Goal: Task Accomplishment & Management: Use online tool/utility

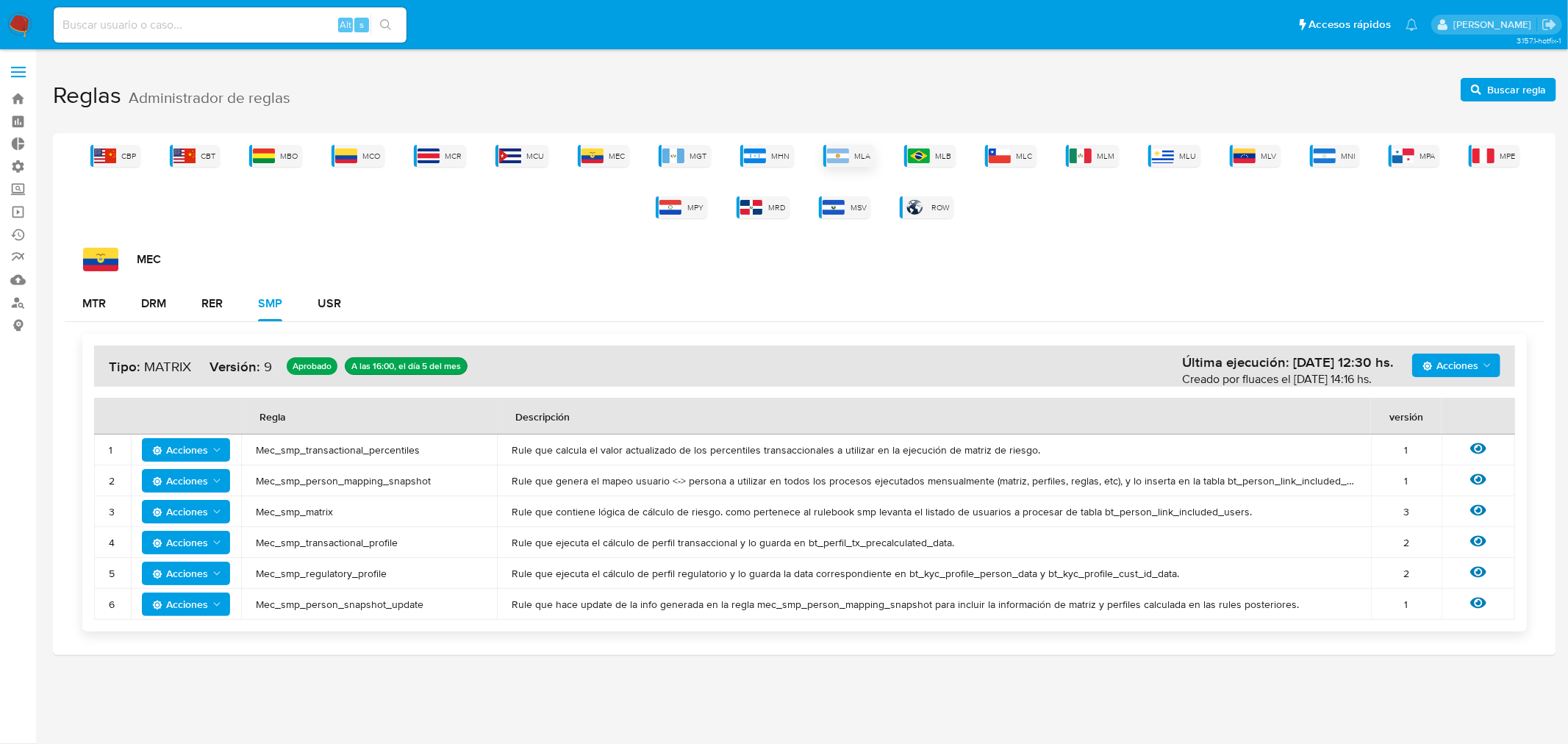
click at [843, 157] on img at bounding box center [838, 155] width 22 height 15
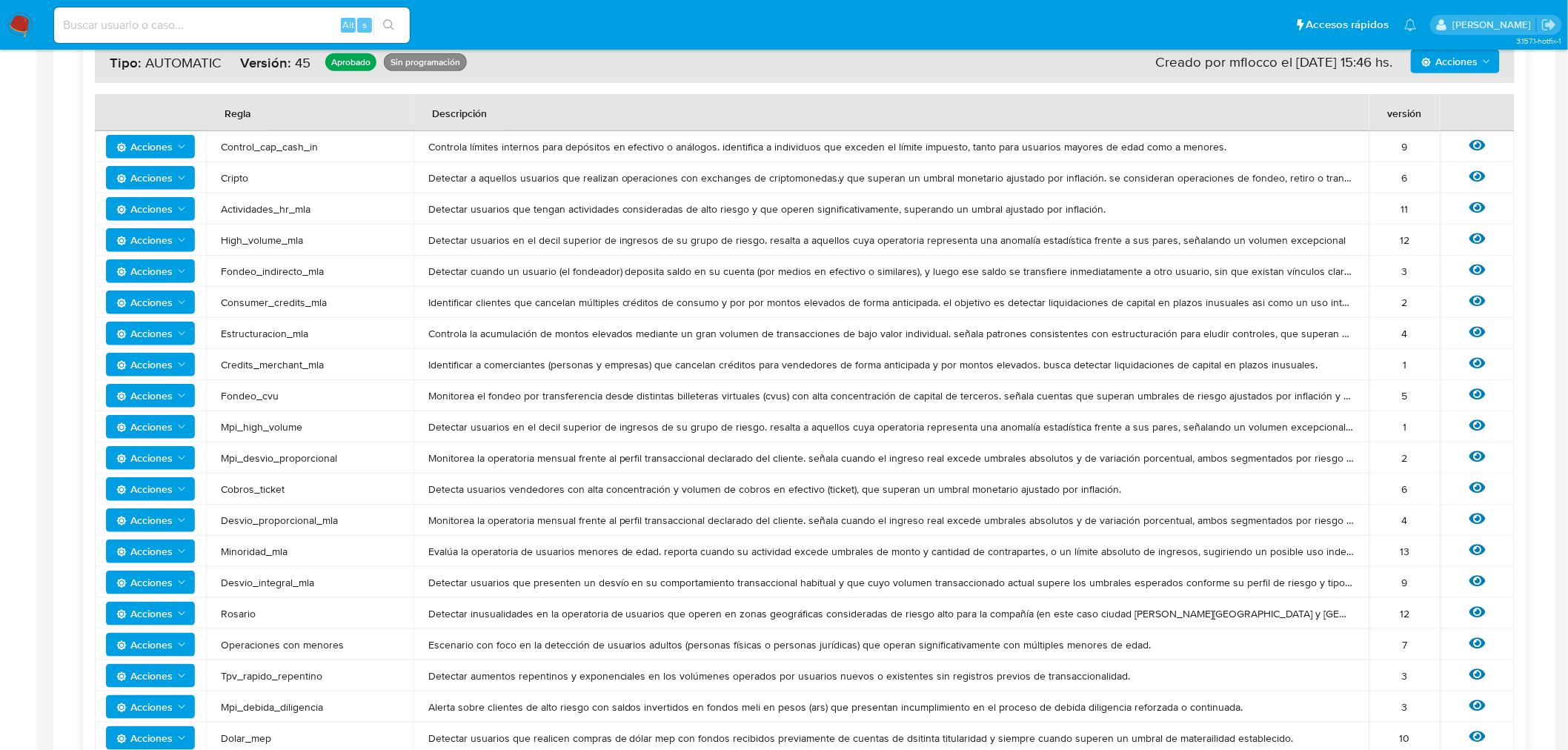
scroll to position [79, 0]
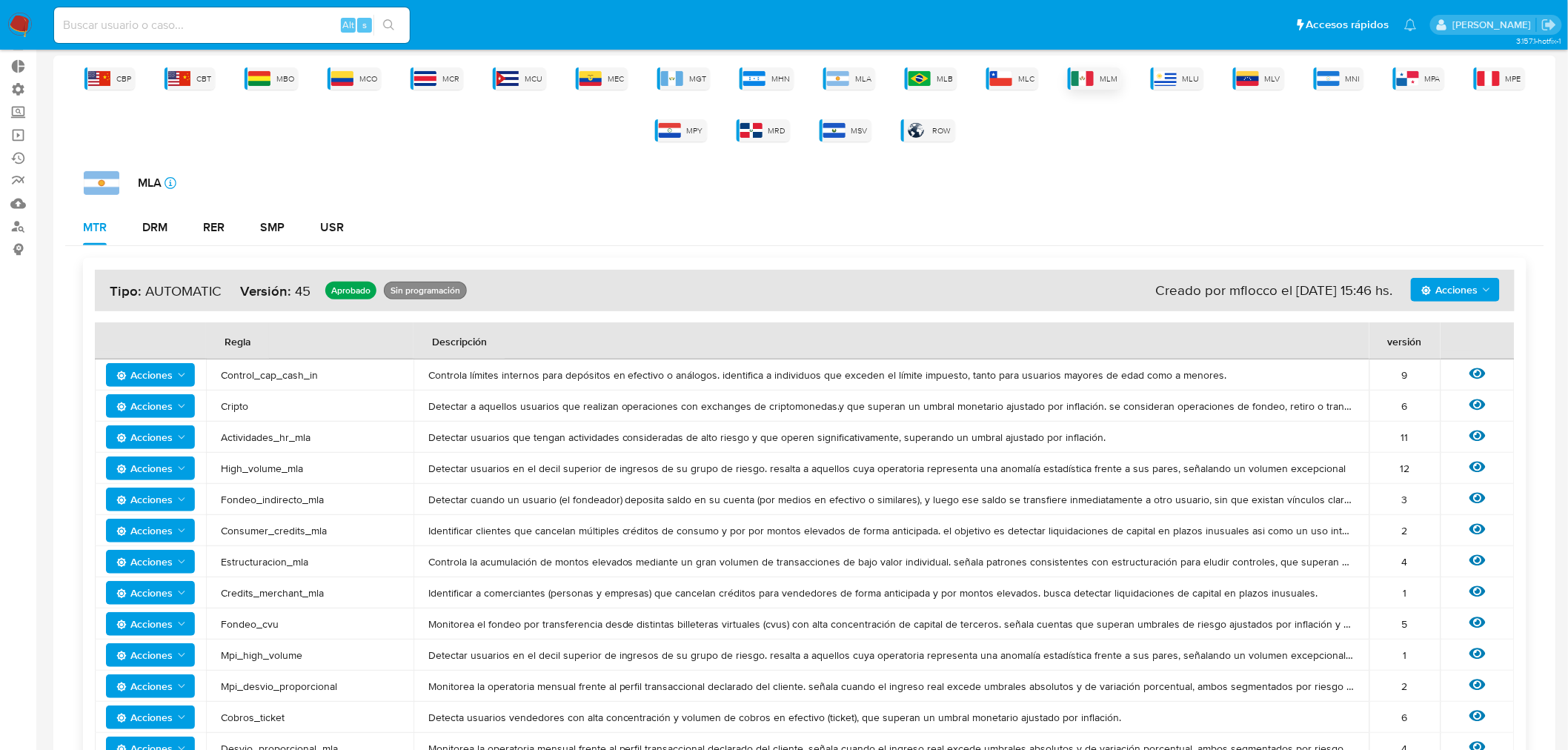
click at [1089, 76] on img at bounding box center [1083, 78] width 22 height 15
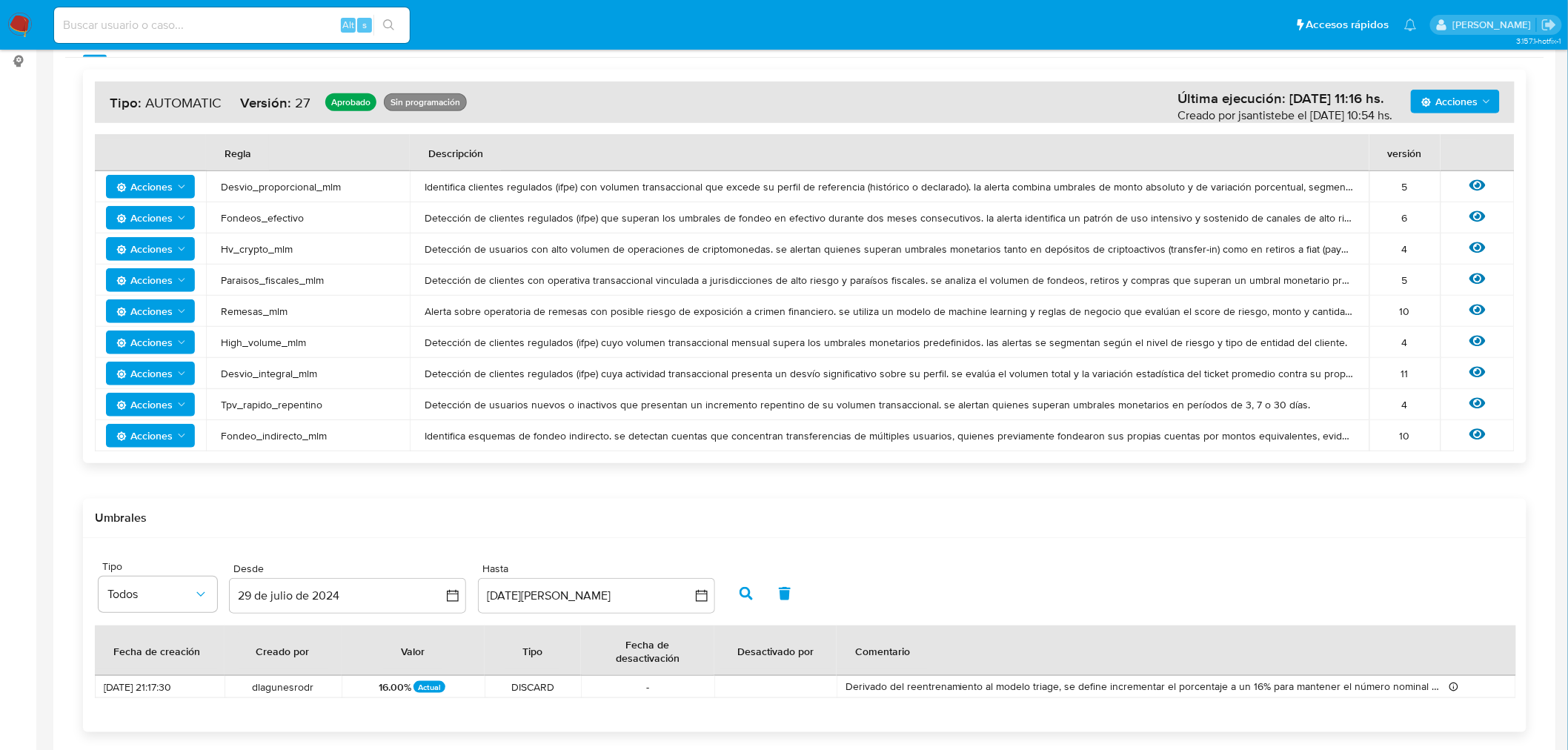
scroll to position [0, 0]
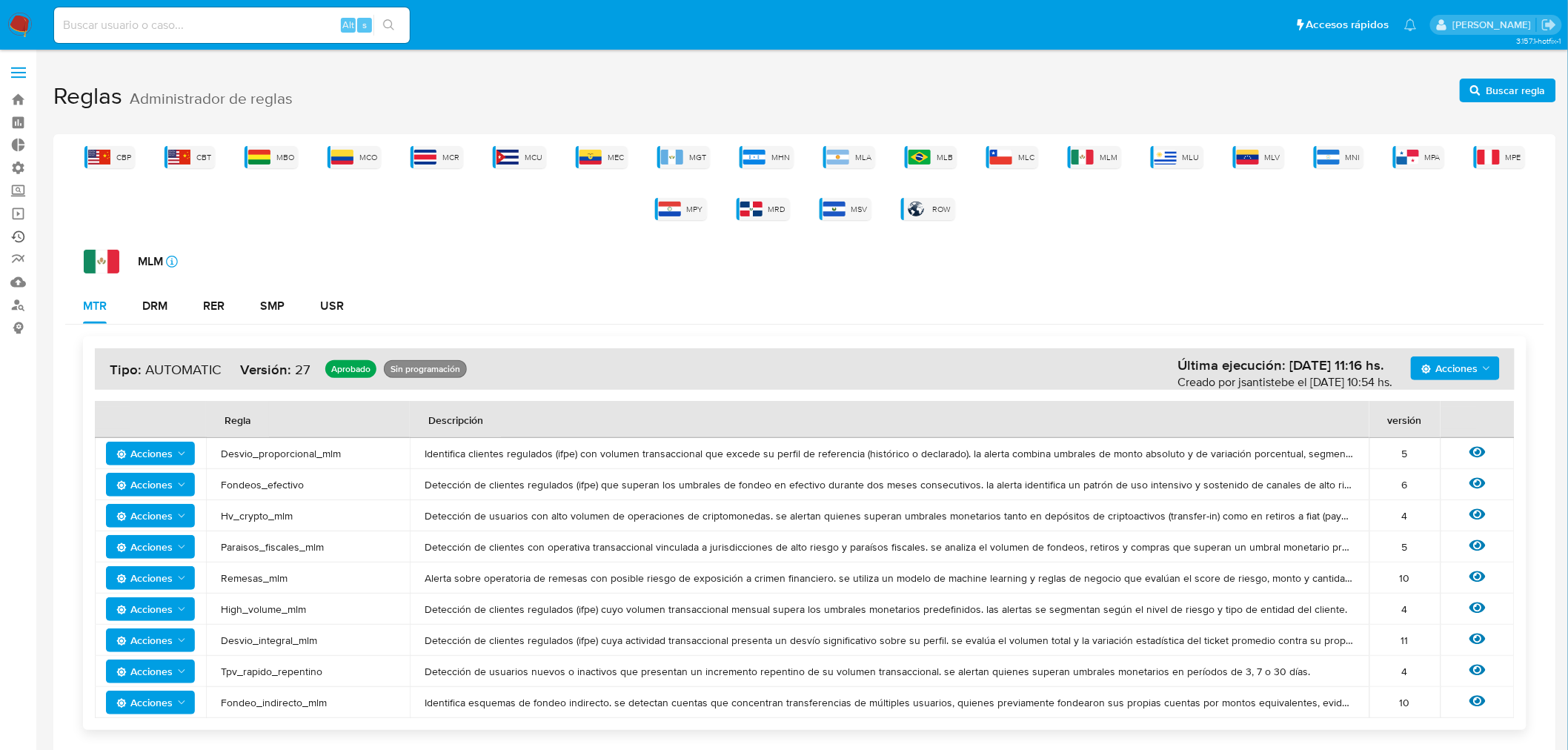
click at [18, 235] on link "Ejecuciones automáticas" at bounding box center [88, 236] width 177 height 23
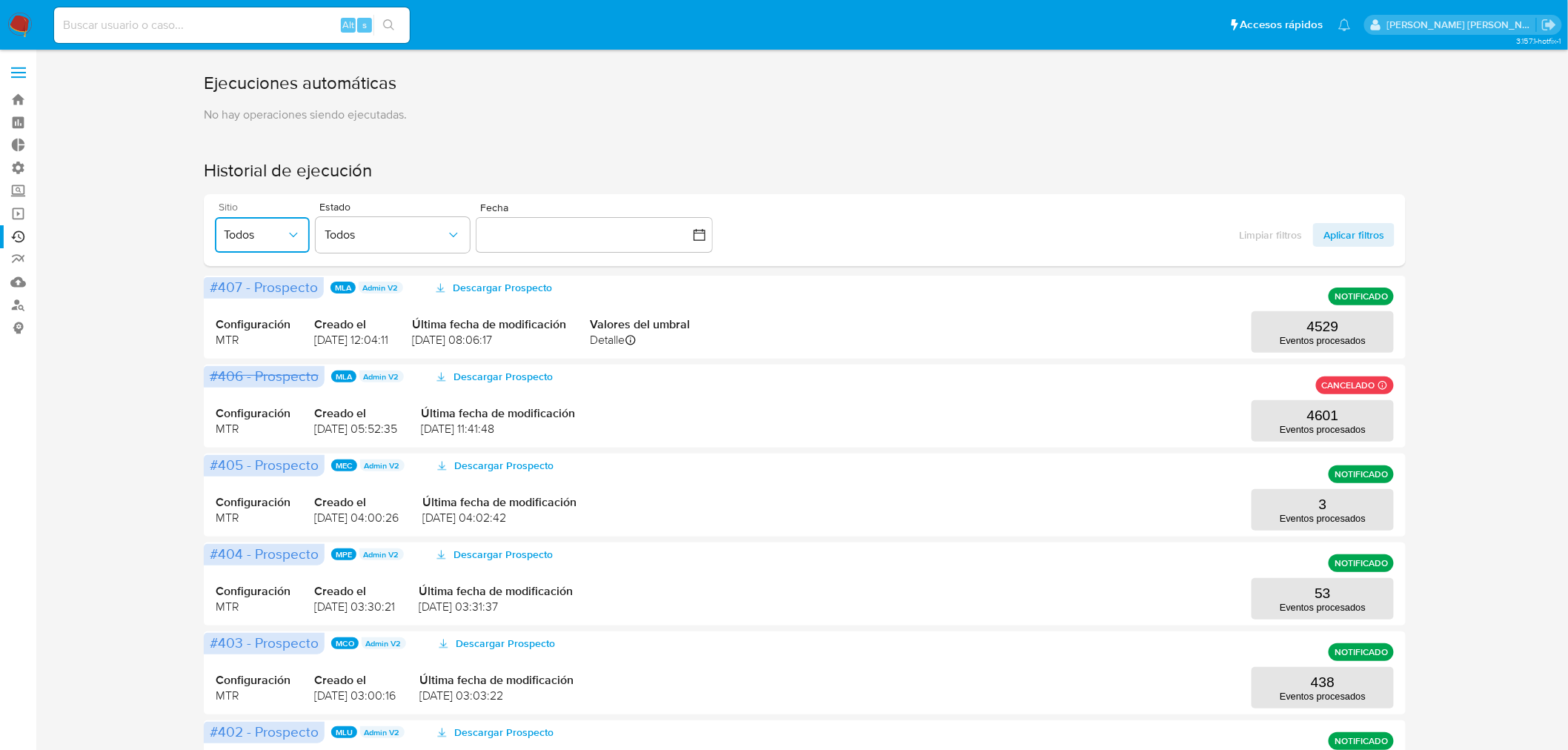
click at [279, 247] on button "Todos" at bounding box center [262, 235] width 95 height 36
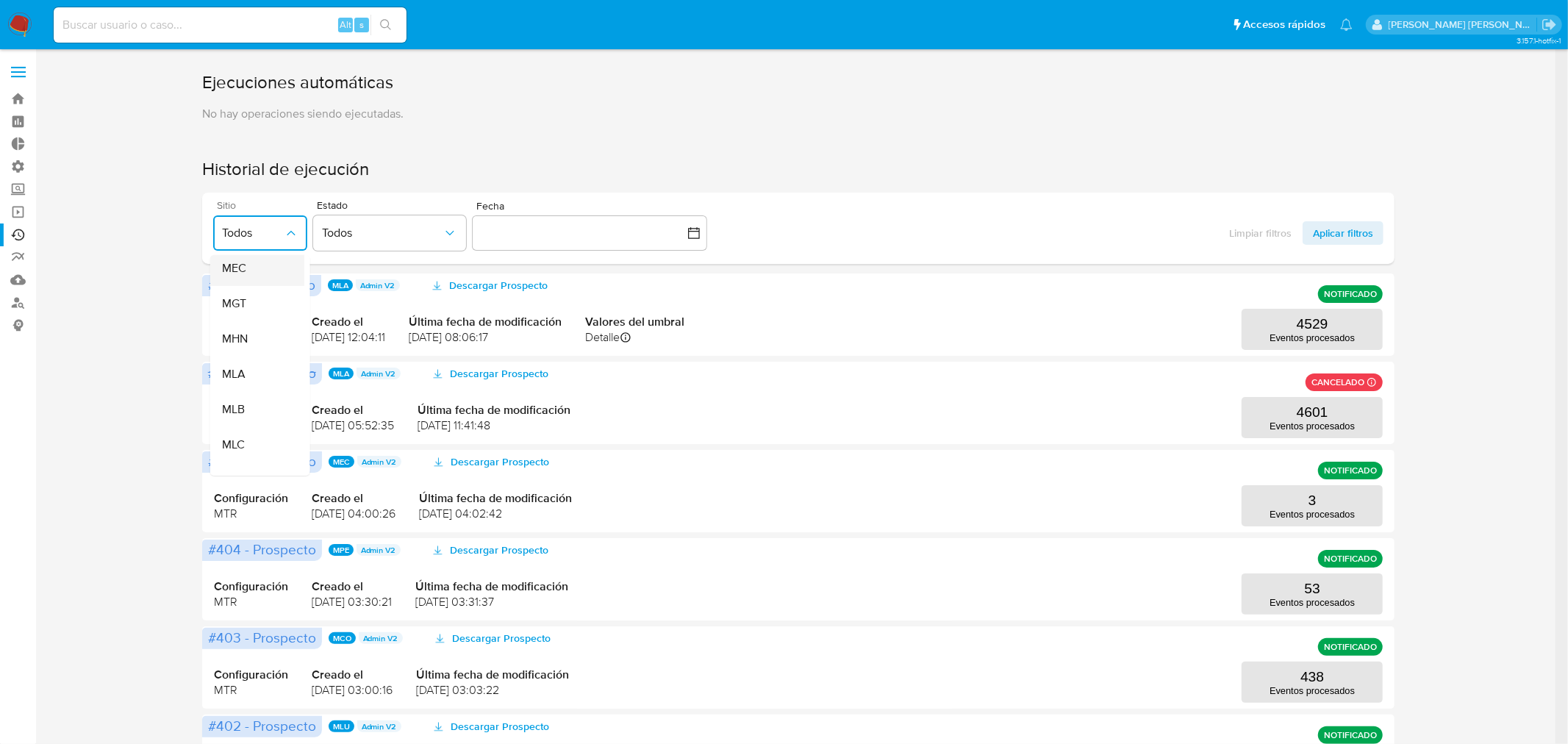
scroll to position [245, 0]
click at [253, 417] on div "MLC" at bounding box center [252, 416] width 62 height 36
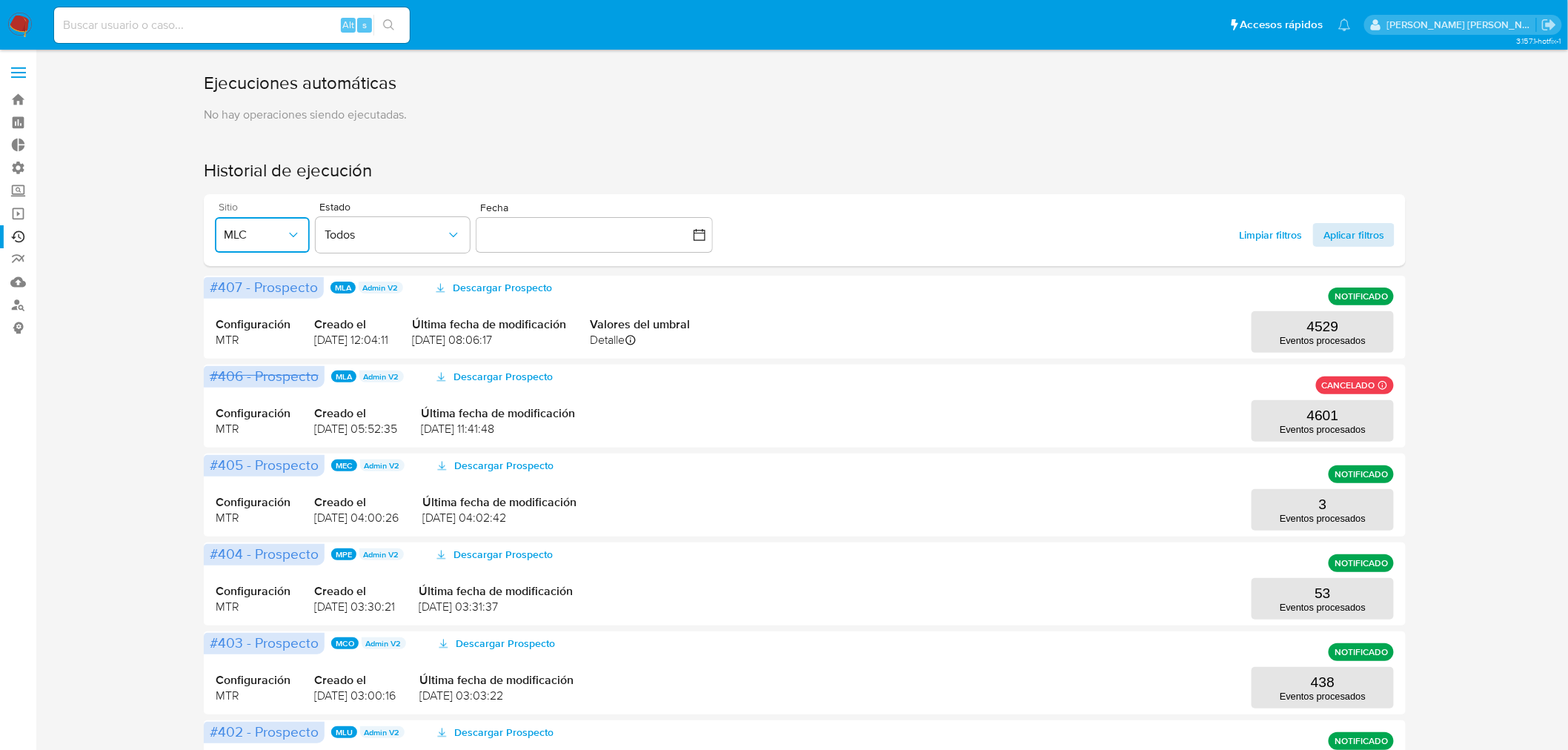
click at [1366, 231] on span "Aplicar filtros" at bounding box center [1354, 235] width 60 height 24
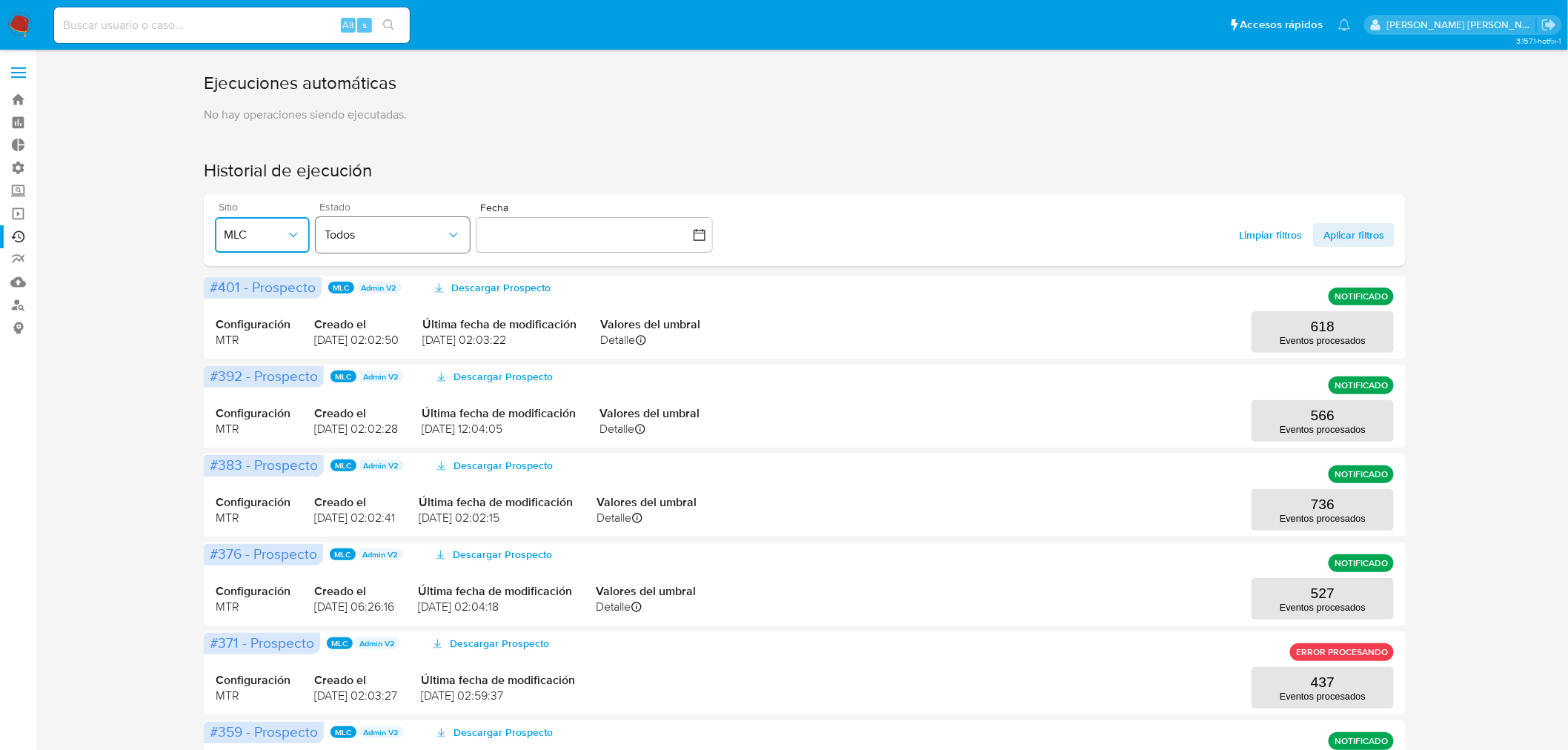
click at [361, 225] on button "Todos" at bounding box center [393, 235] width 154 height 36
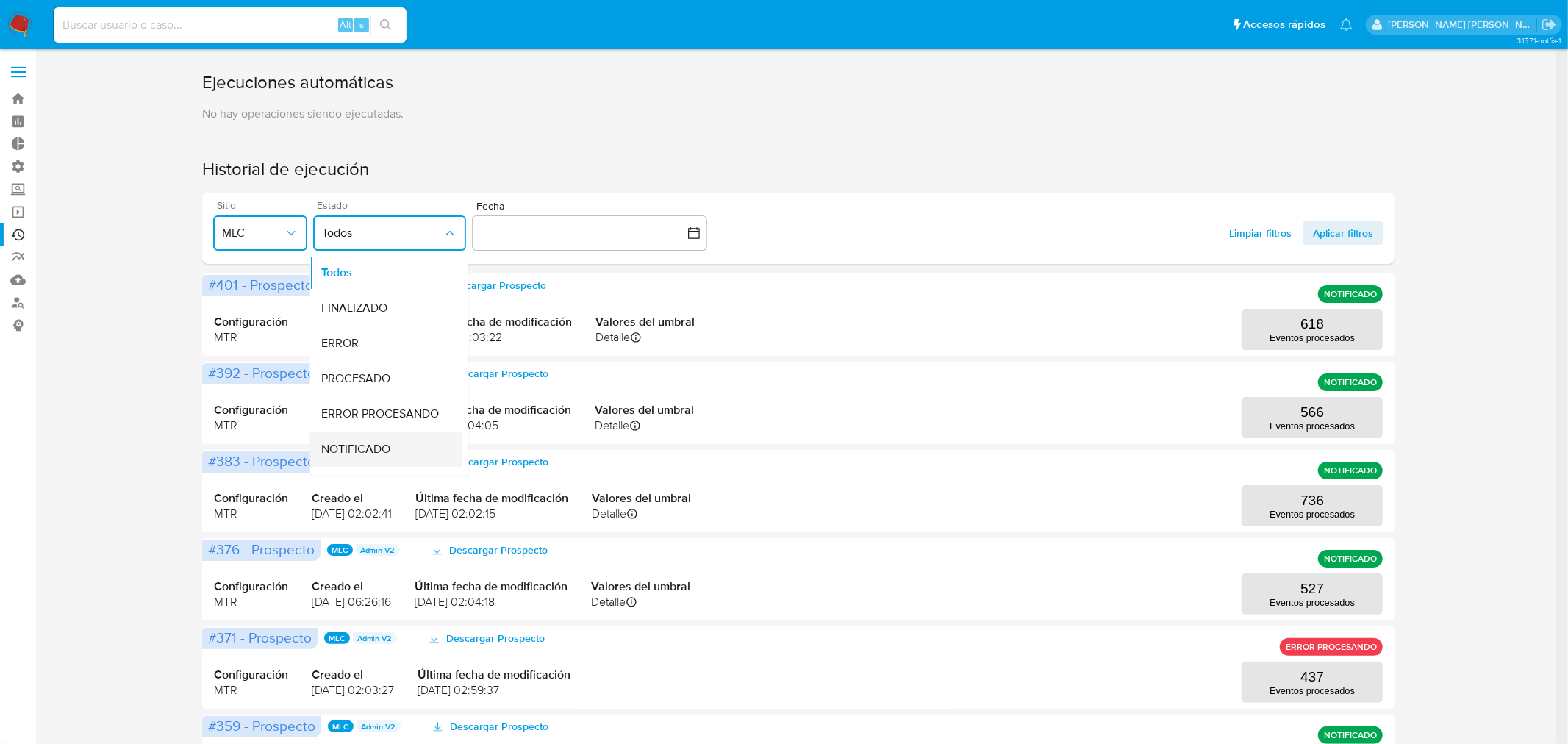
click at [361, 454] on span "NOTIFICADO" at bounding box center [356, 449] width 69 height 15
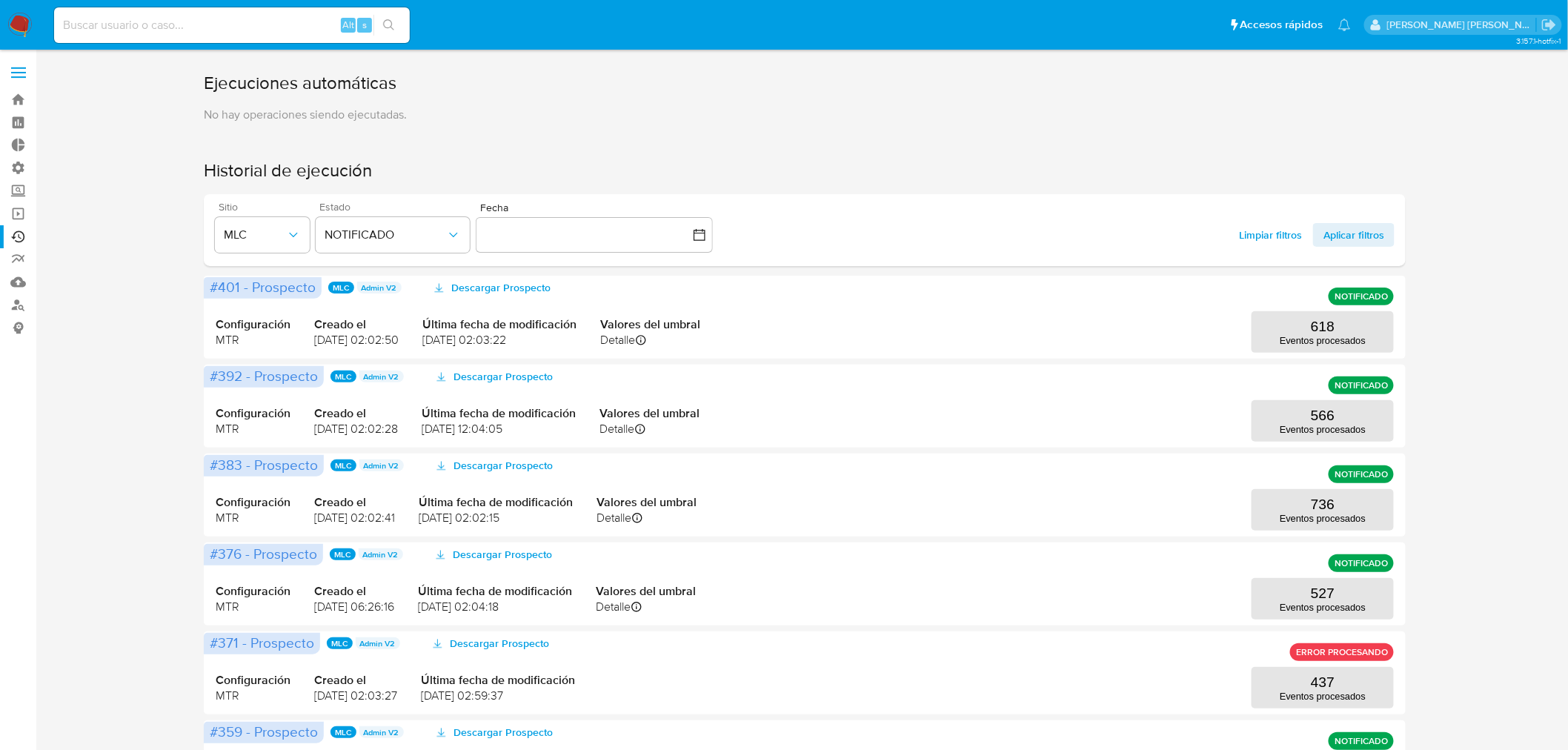
click at [1368, 247] on div "Limpiar filtros Aplicar filtros" at bounding box center [1312, 230] width 166 height 57
click at [1355, 238] on span "Aplicar filtros" at bounding box center [1354, 235] width 60 height 24
click at [1314, 334] on p "618" at bounding box center [1323, 327] width 24 height 16
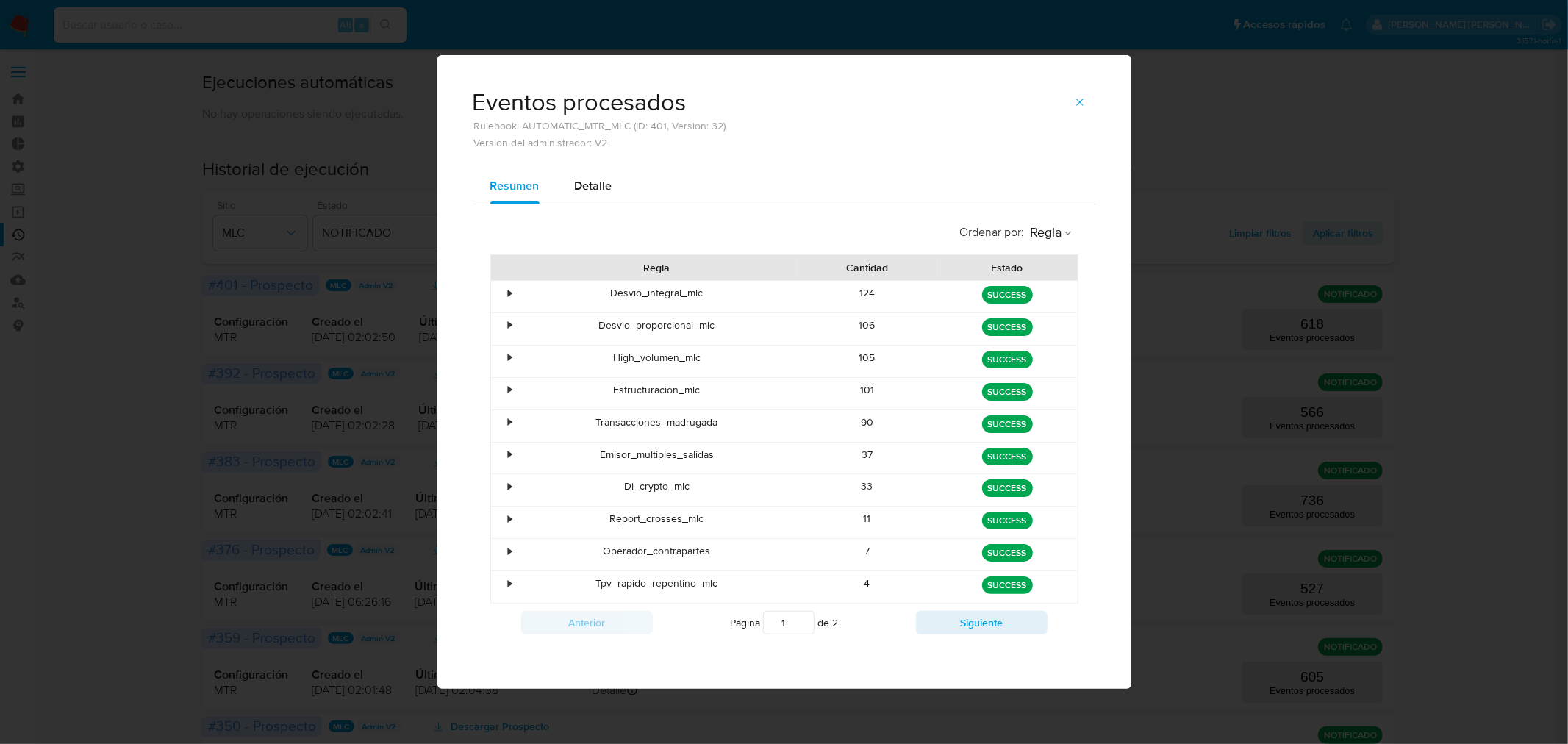
click at [501, 300] on div "•" at bounding box center [503, 297] width 26 height 32
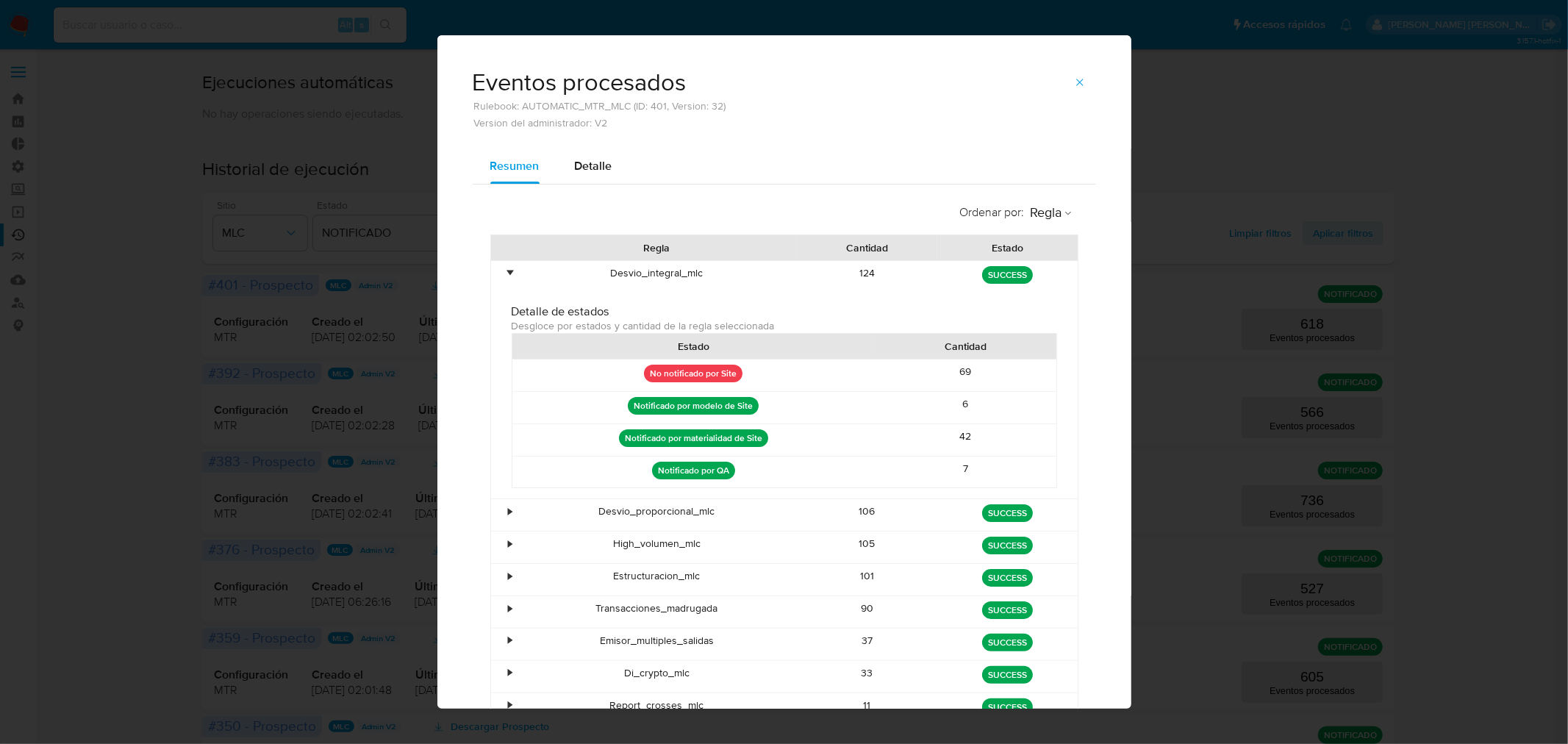
click at [508, 275] on div "•" at bounding box center [503, 277] width 26 height 32
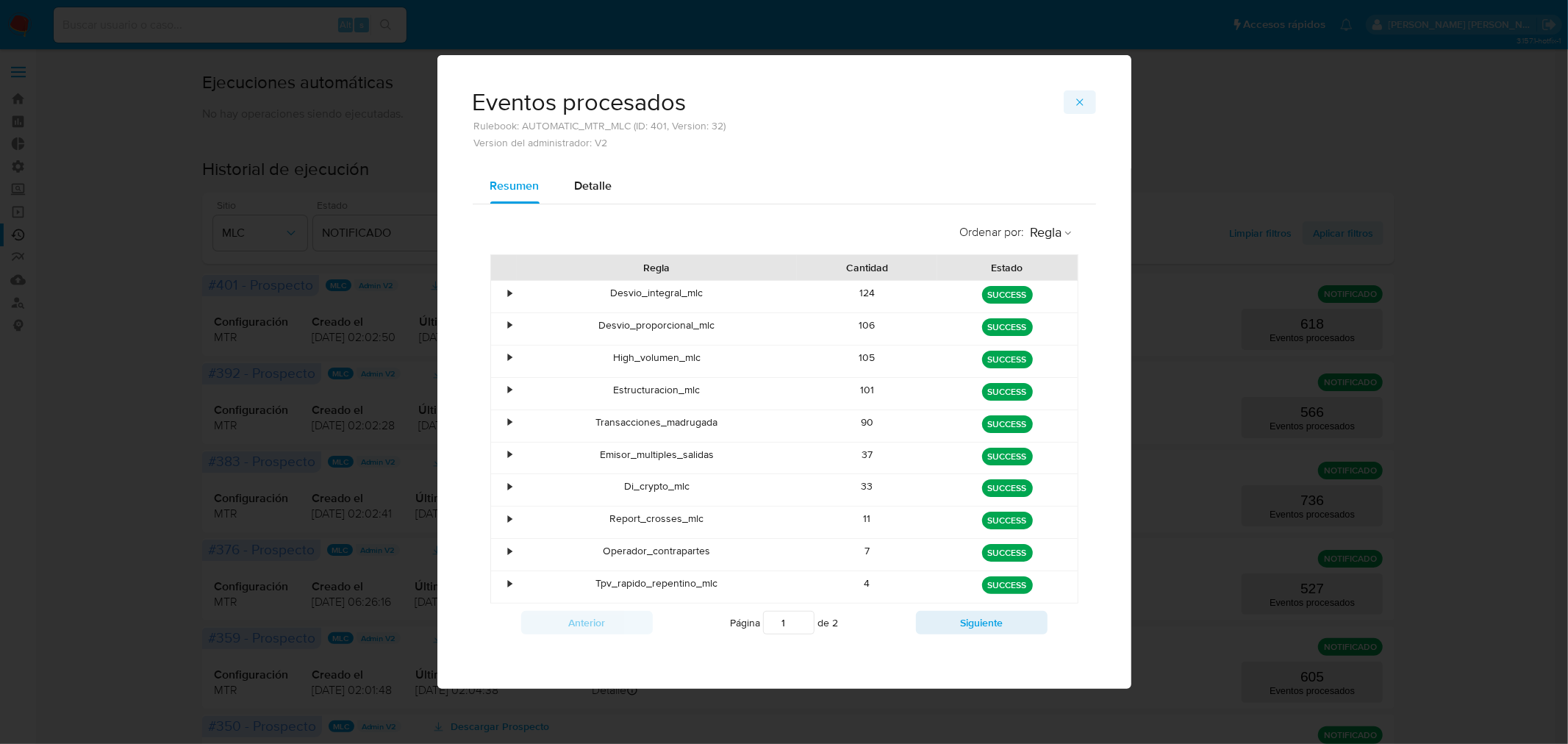
click at [1080, 98] on icon "button" at bounding box center [1080, 102] width 12 height 12
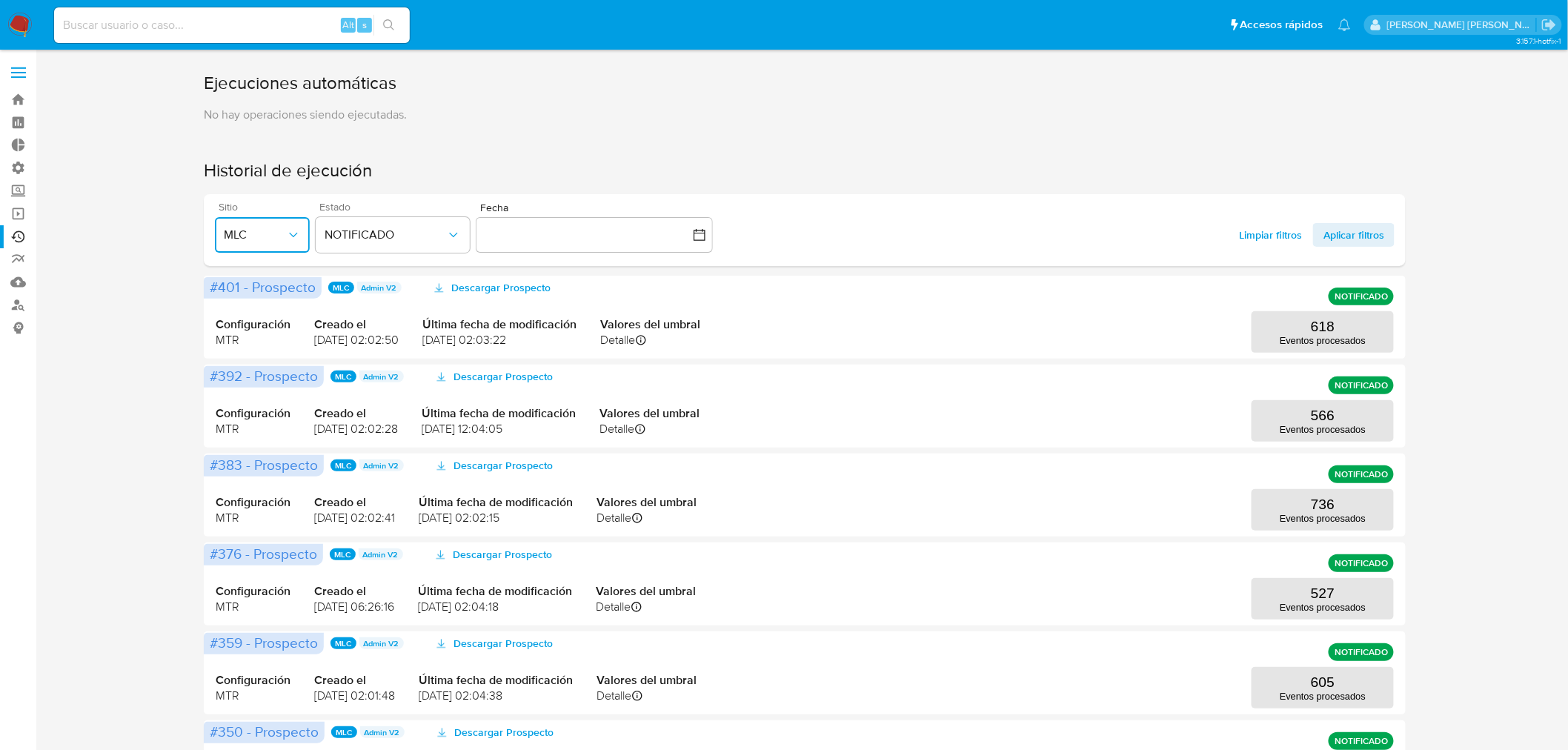
click at [280, 233] on span "MLC" at bounding box center [255, 235] width 62 height 15
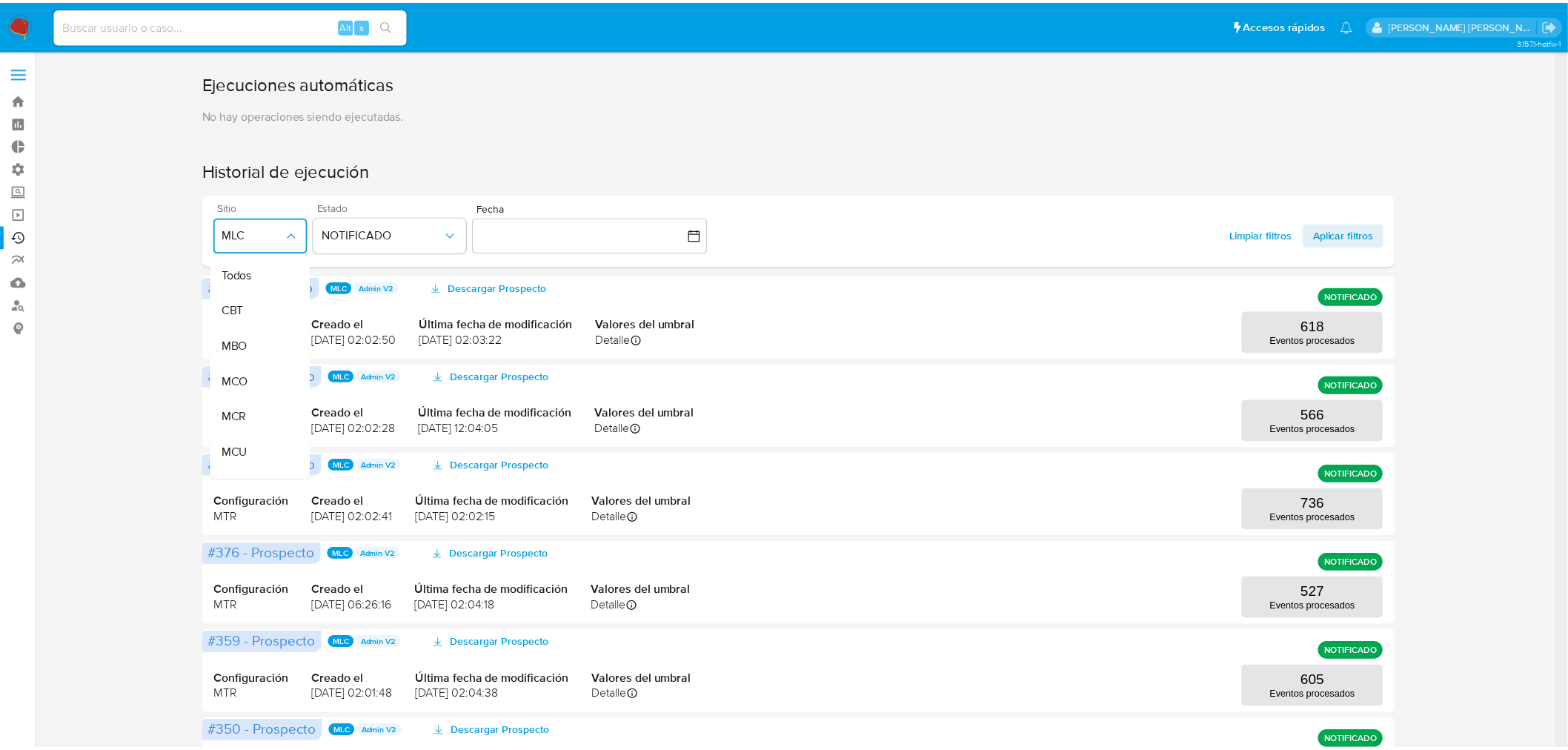
scroll to position [304, 0]
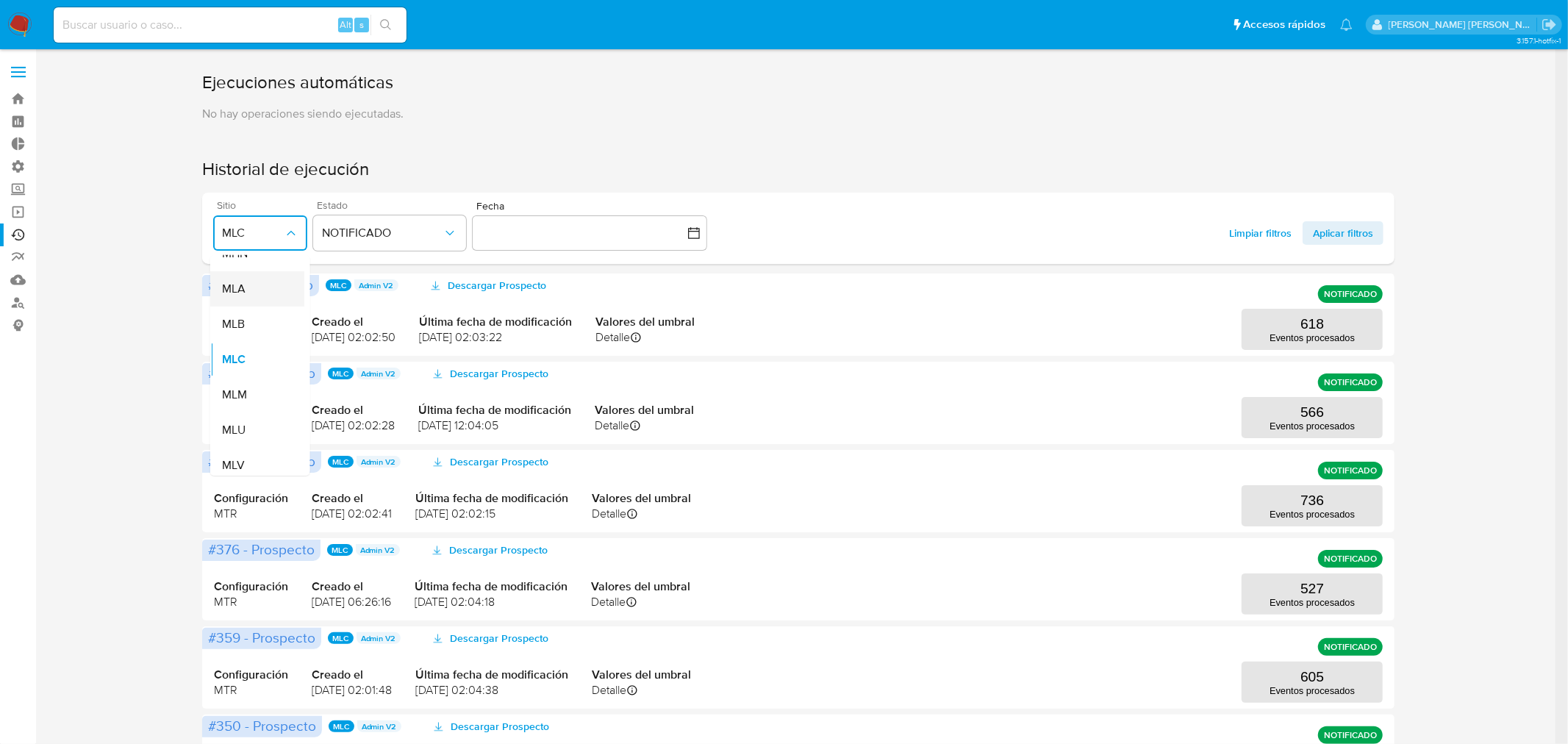
click at [252, 285] on div "MLA" at bounding box center [252, 289] width 62 height 36
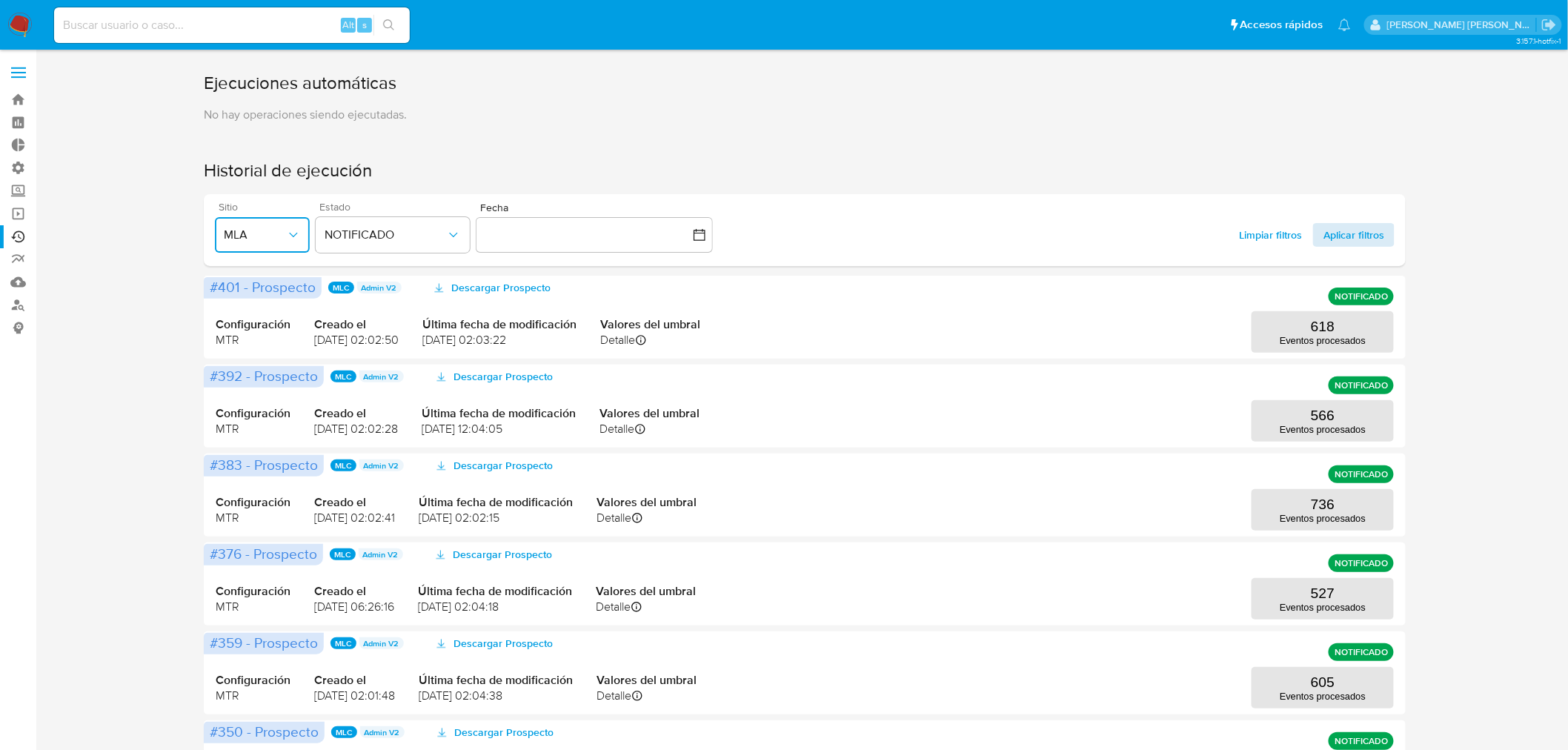
click at [1339, 235] on span "Aplicar filtros" at bounding box center [1354, 235] width 60 height 24
click at [1309, 328] on p "4529" at bounding box center [1323, 327] width 32 height 16
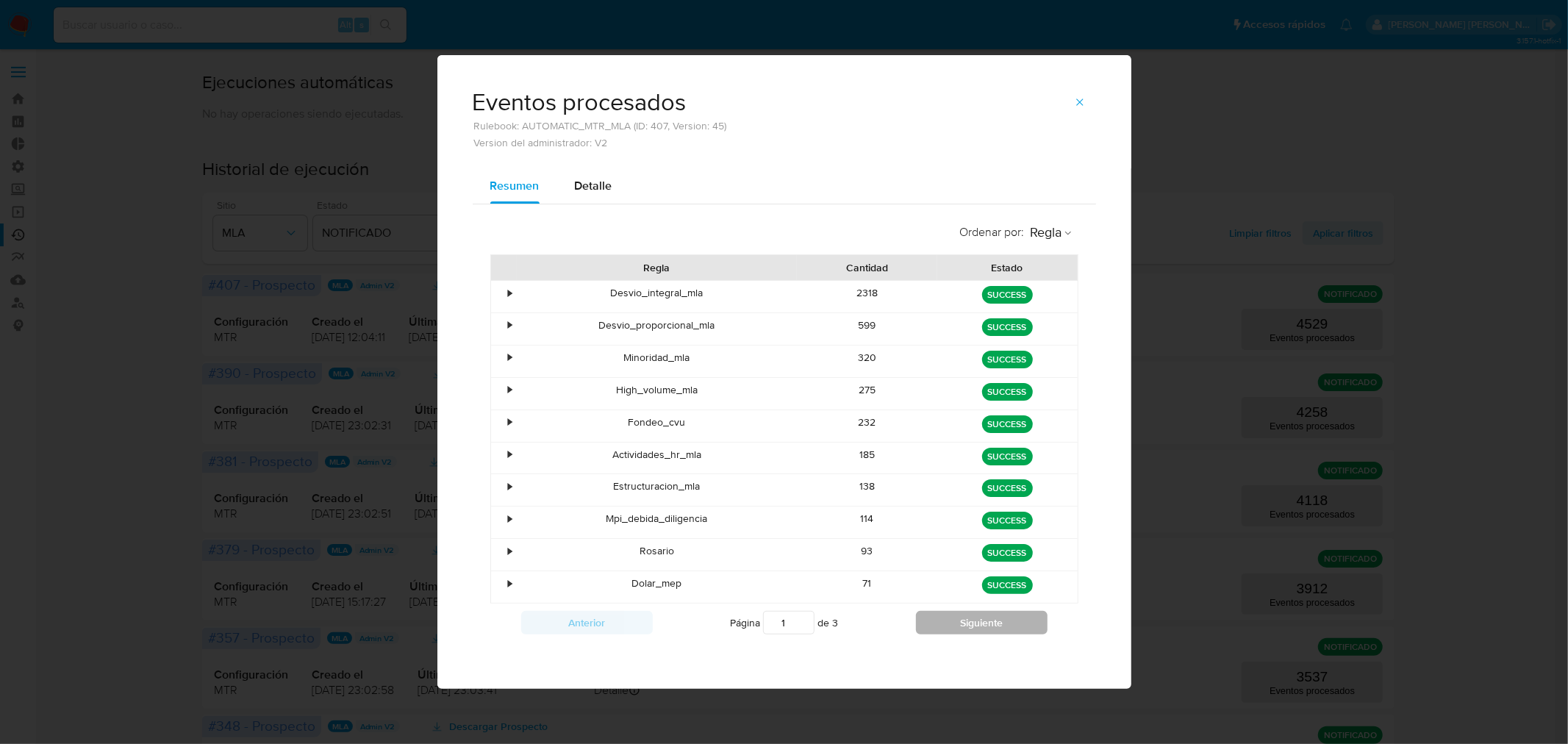
click at [978, 627] on button "Siguiente" at bounding box center [982, 622] width 132 height 24
click at [978, 626] on button "Siguiente" at bounding box center [982, 622] width 132 height 24
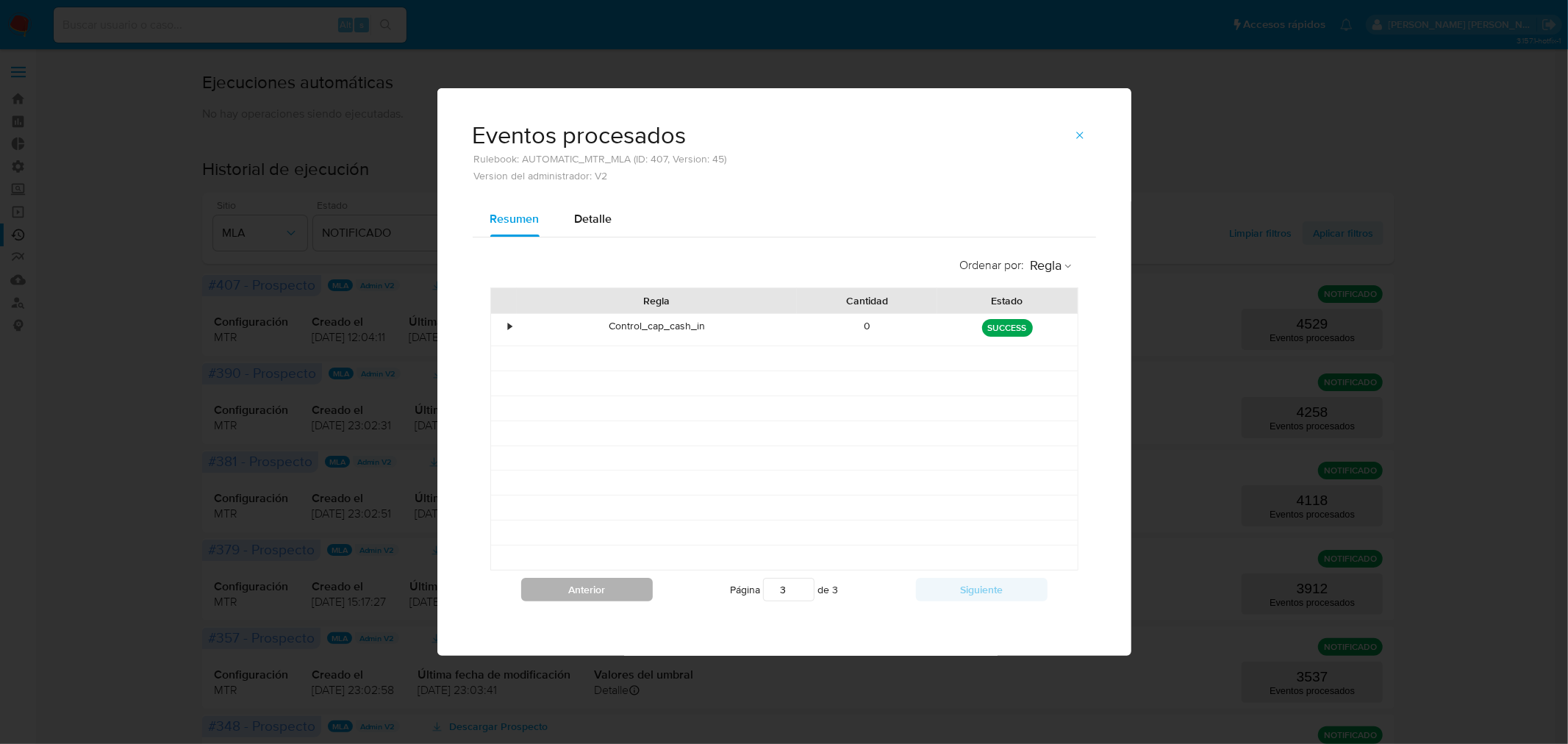
click at [585, 588] on button "Anterior" at bounding box center [587, 589] width 132 height 24
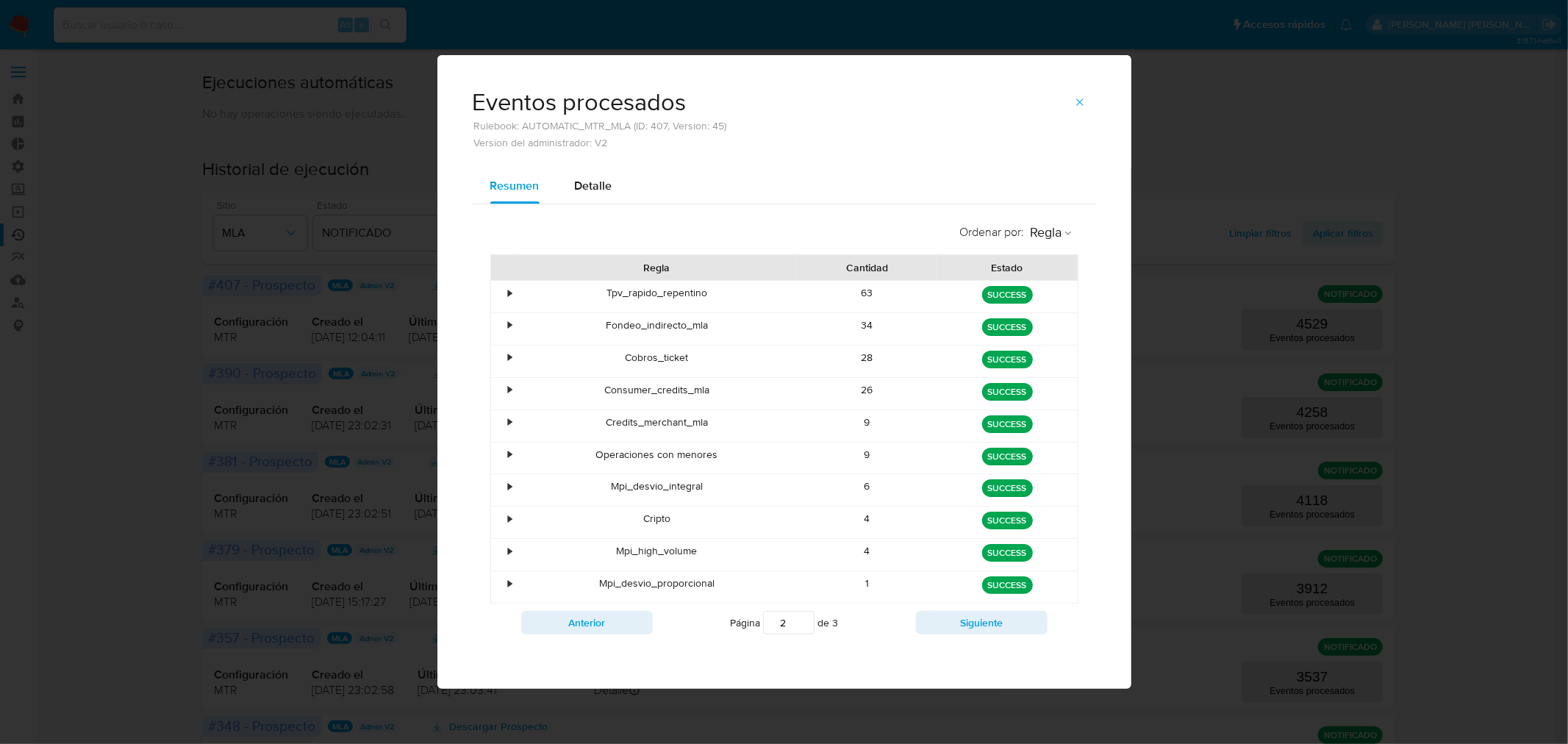
click at [596, 604] on div "Anterior Página 2 de 3 Siguiente" at bounding box center [784, 622] width 588 height 38
click at [631, 626] on button "Anterior" at bounding box center [587, 622] width 132 height 24
type input "1"
click at [1078, 103] on icon "button" at bounding box center [1080, 102] width 12 height 12
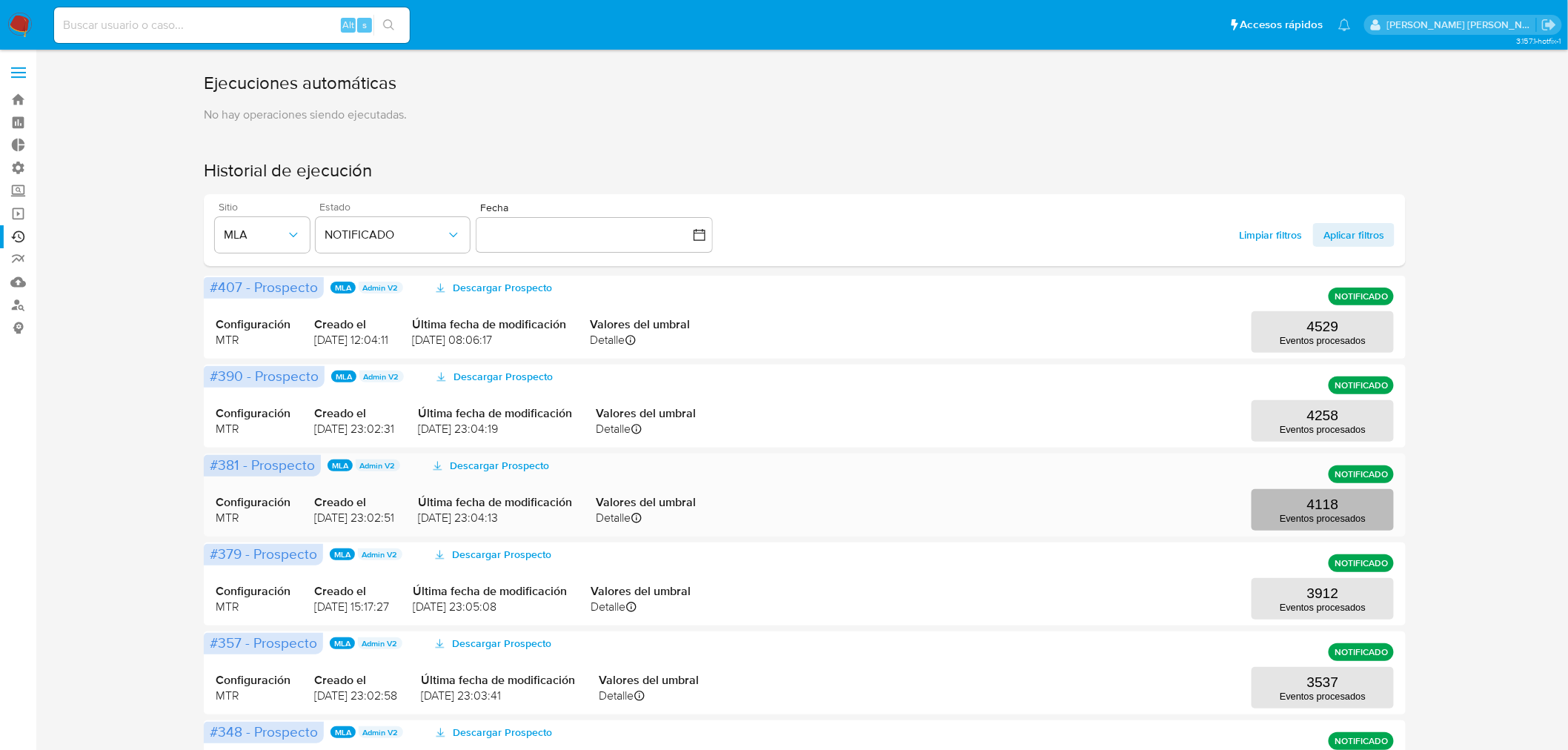
click at [1339, 509] on button "4118 Eventos procesados" at bounding box center [1322, 510] width 142 height 41
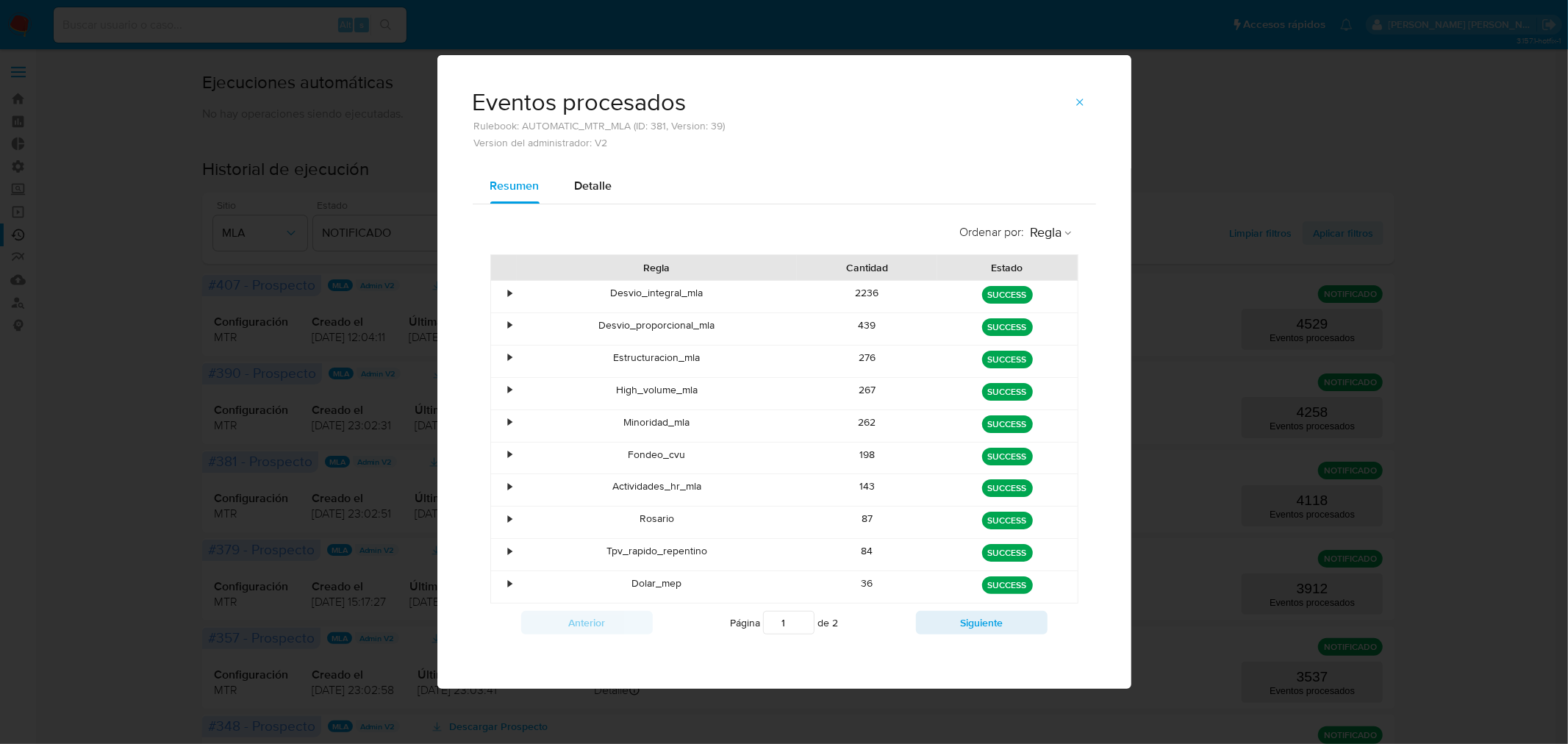
drag, startPoint x: 1078, startPoint y: 104, endPoint x: 1074, endPoint y: 147, distance: 43.2
click at [1078, 105] on icon "button" at bounding box center [1080, 102] width 12 height 12
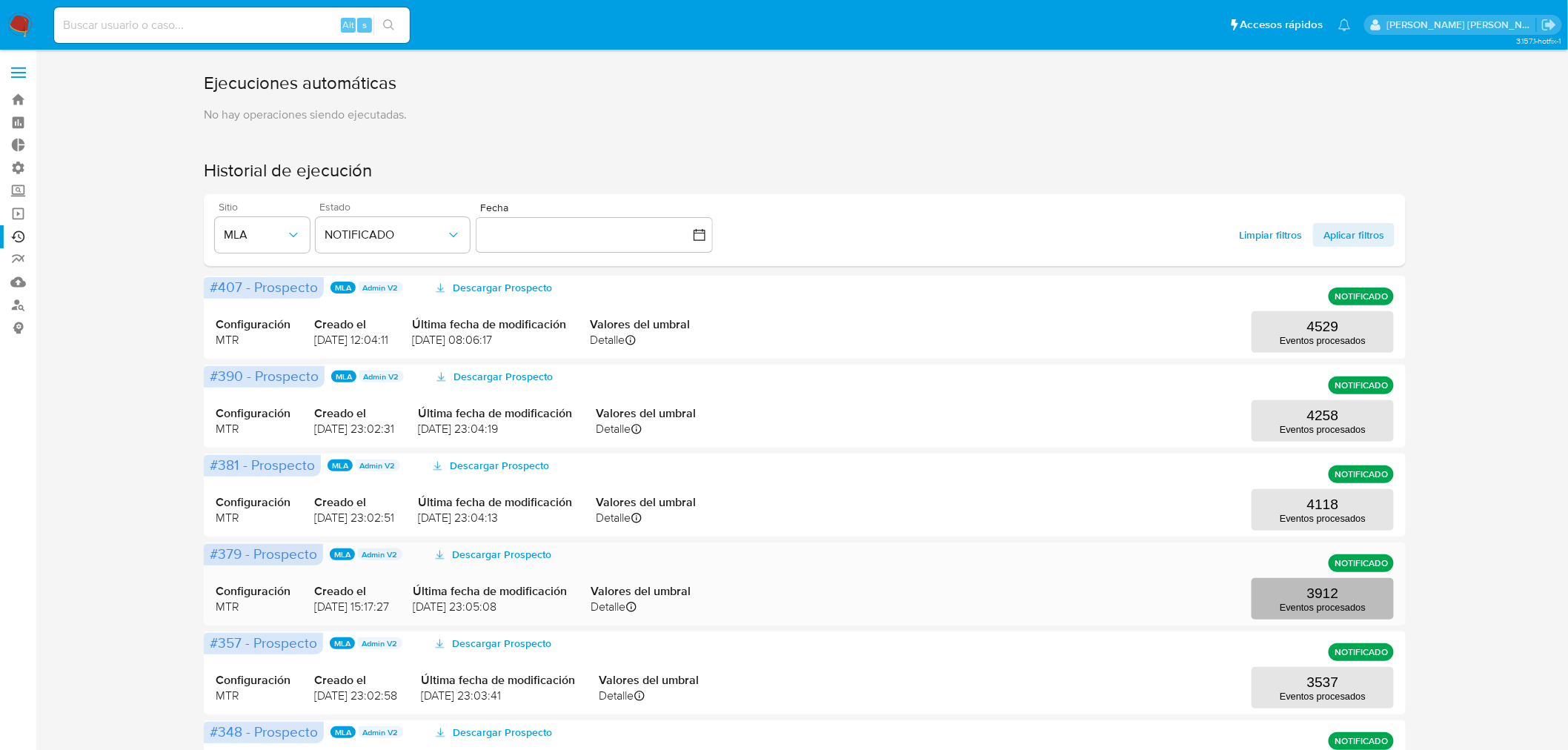
click at [1360, 608] on p "Eventos procesados" at bounding box center [1323, 607] width 86 height 11
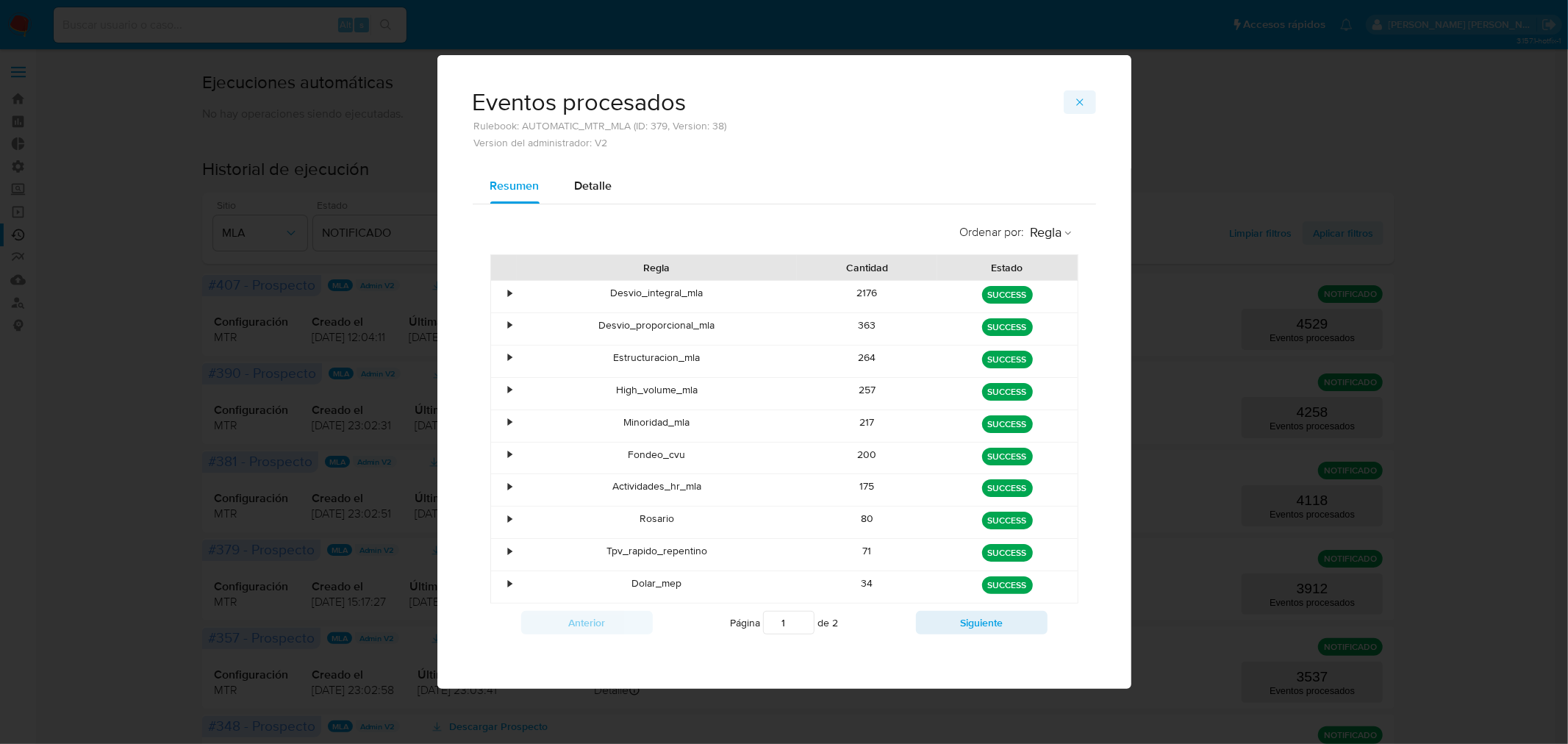
drag, startPoint x: 1085, startPoint y: 103, endPoint x: 1046, endPoint y: 90, distance: 41.1
click at [1081, 103] on icon "button" at bounding box center [1080, 102] width 12 height 12
